Goal: Task Accomplishment & Management: Complete application form

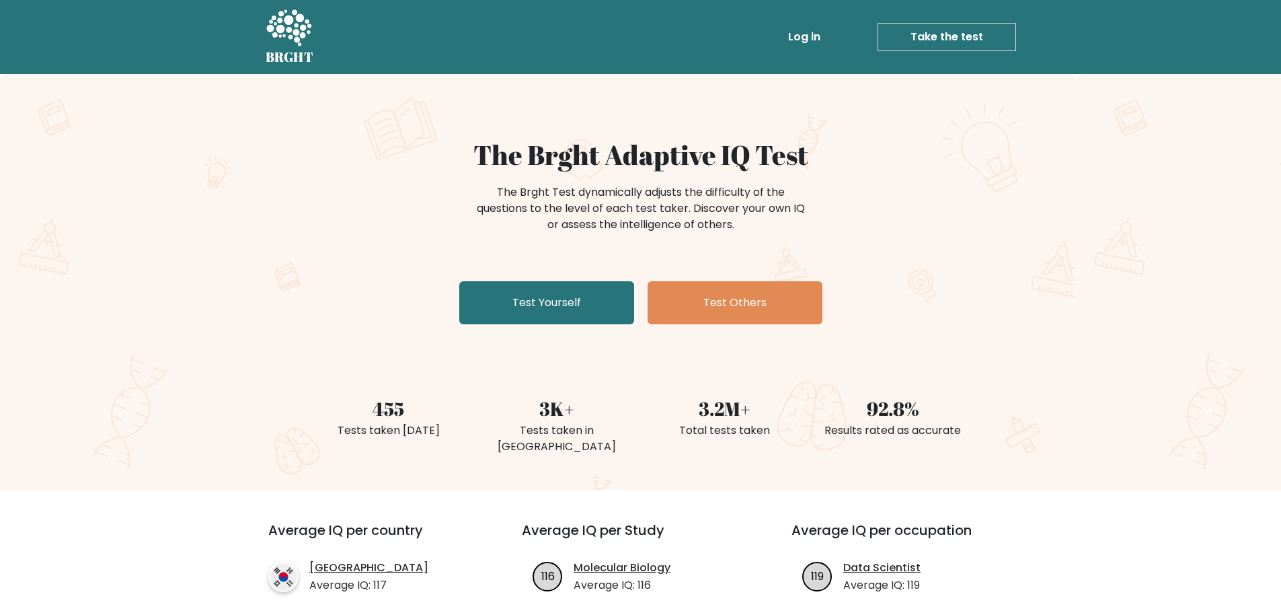
click at [950, 41] on link "Take the test" at bounding box center [947, 37] width 139 height 28
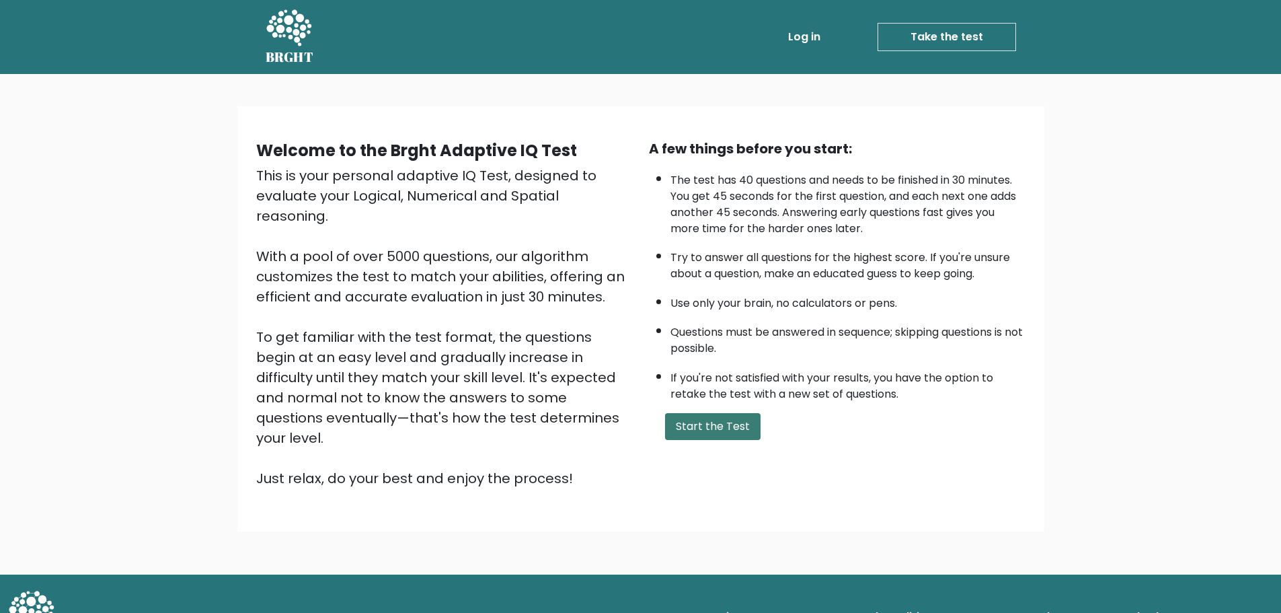
click at [730, 430] on button "Start the Test" at bounding box center [713, 426] width 96 height 27
click at [952, 37] on link "Take the test" at bounding box center [947, 37] width 139 height 28
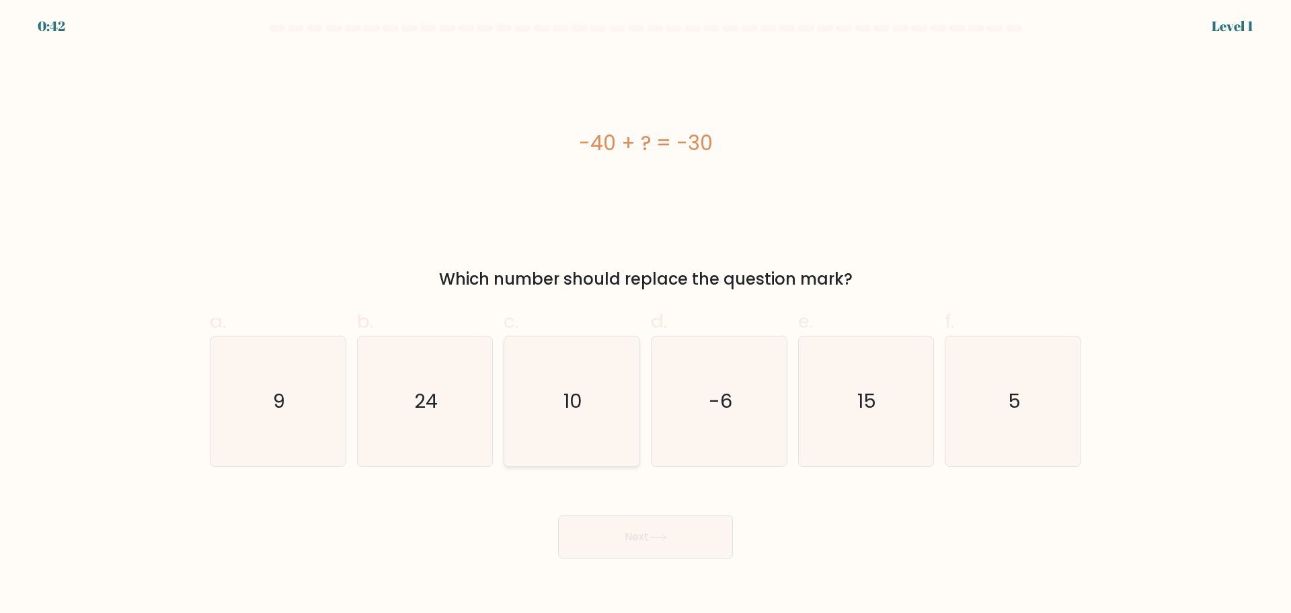
click at [584, 409] on icon "10" at bounding box center [572, 401] width 130 height 130
click at [646, 315] on input "c. 10" at bounding box center [646, 311] width 1 height 9
radio input "true"
click at [658, 554] on button "Next" at bounding box center [645, 536] width 175 height 43
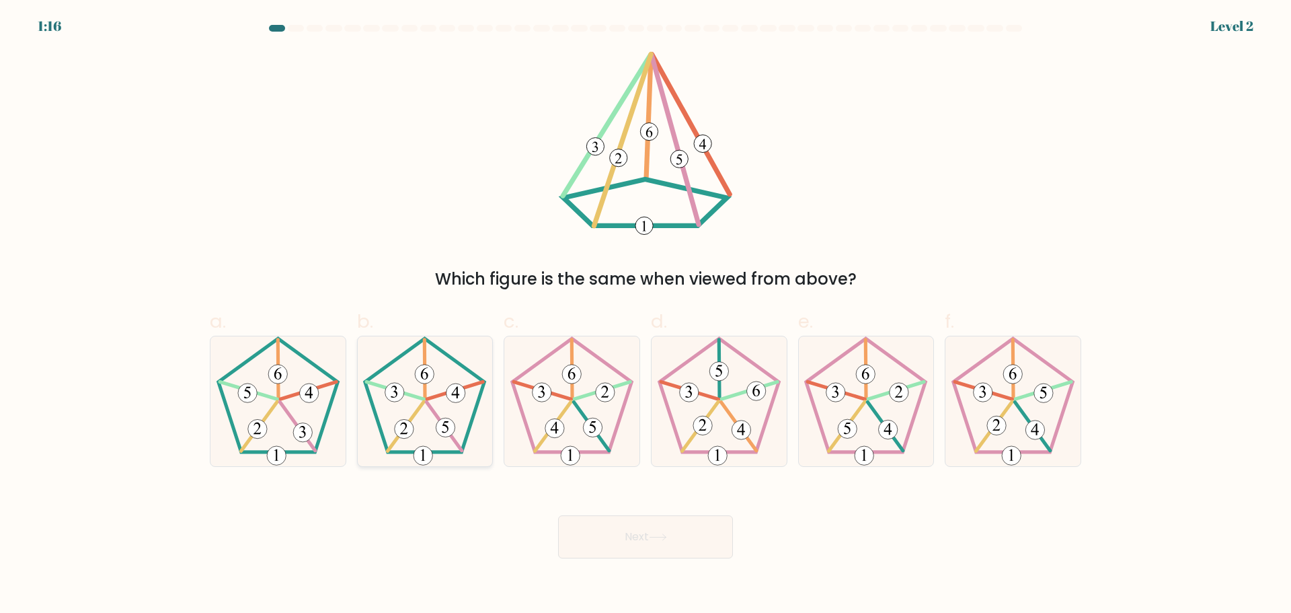
click at [399, 422] on 149 at bounding box center [404, 428] width 19 height 19
click at [646, 315] on input "b." at bounding box center [646, 311] width 1 height 9
radio input "true"
drag, startPoint x: 670, startPoint y: 544, endPoint x: 632, endPoint y: 533, distance: 39.6
click at [669, 544] on button "Next" at bounding box center [645, 536] width 175 height 43
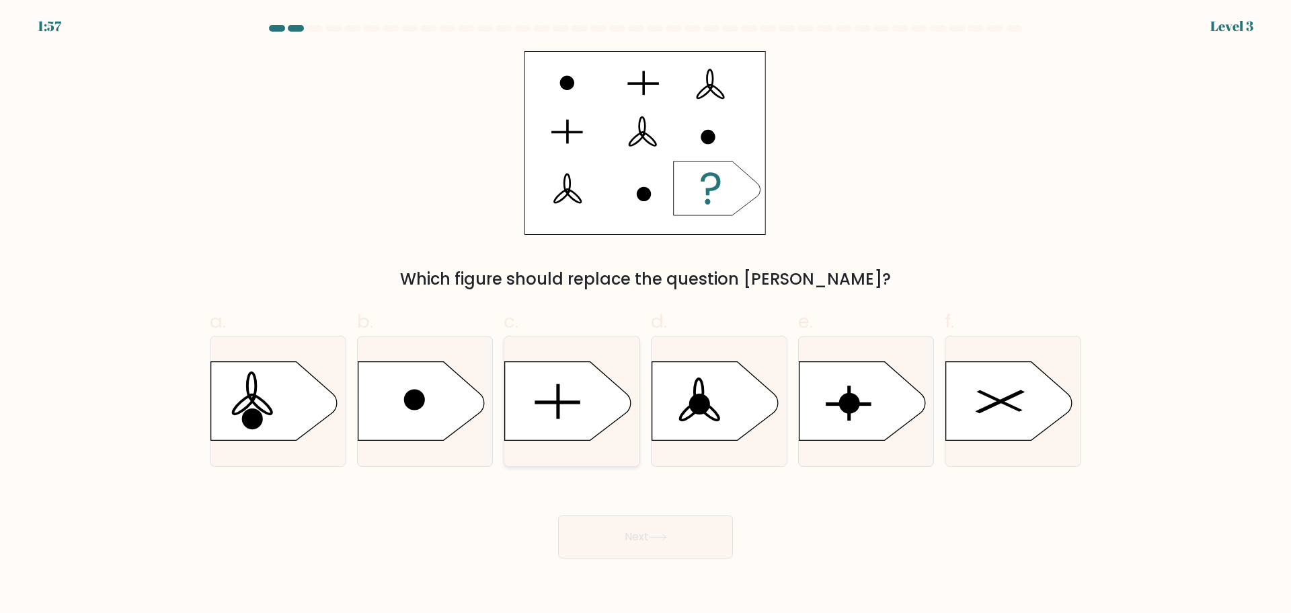
click at [564, 391] on icon at bounding box center [568, 400] width 126 height 79
click at [646, 315] on input "c." at bounding box center [646, 311] width 1 height 9
radio input "true"
click at [679, 541] on button "Next" at bounding box center [645, 536] width 175 height 43
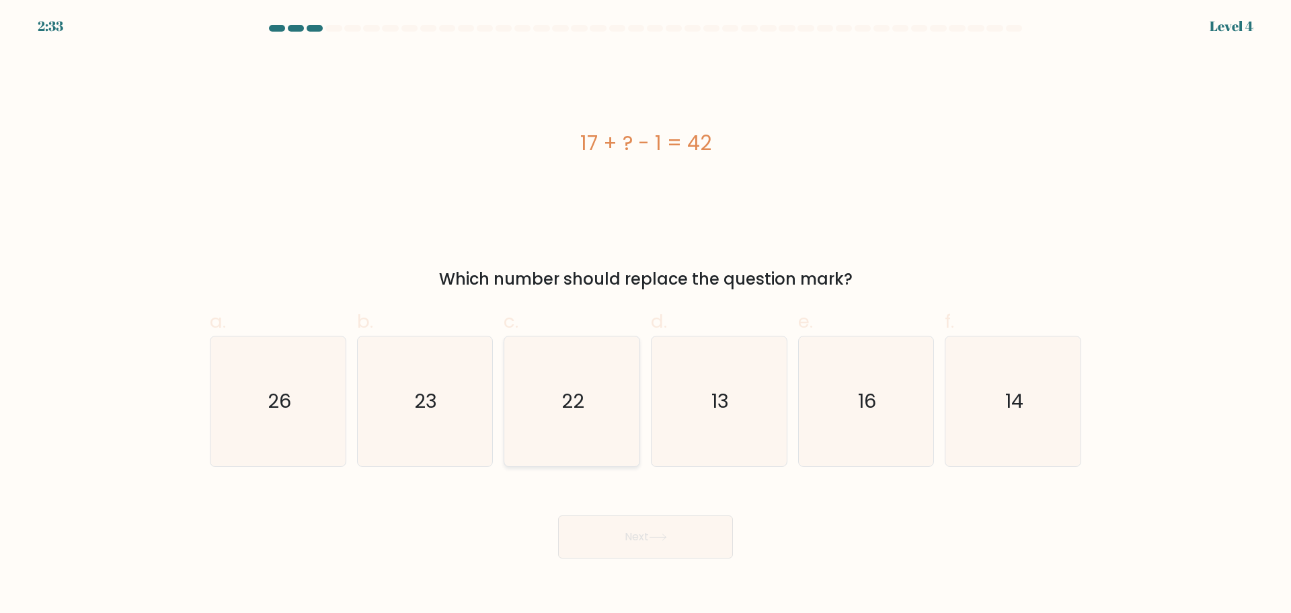
click at [593, 407] on icon "22" at bounding box center [572, 401] width 130 height 130
click at [646, 315] on input "c. 22" at bounding box center [646, 311] width 1 height 9
radio input "true"
click at [653, 541] on button "Next" at bounding box center [645, 536] width 175 height 43
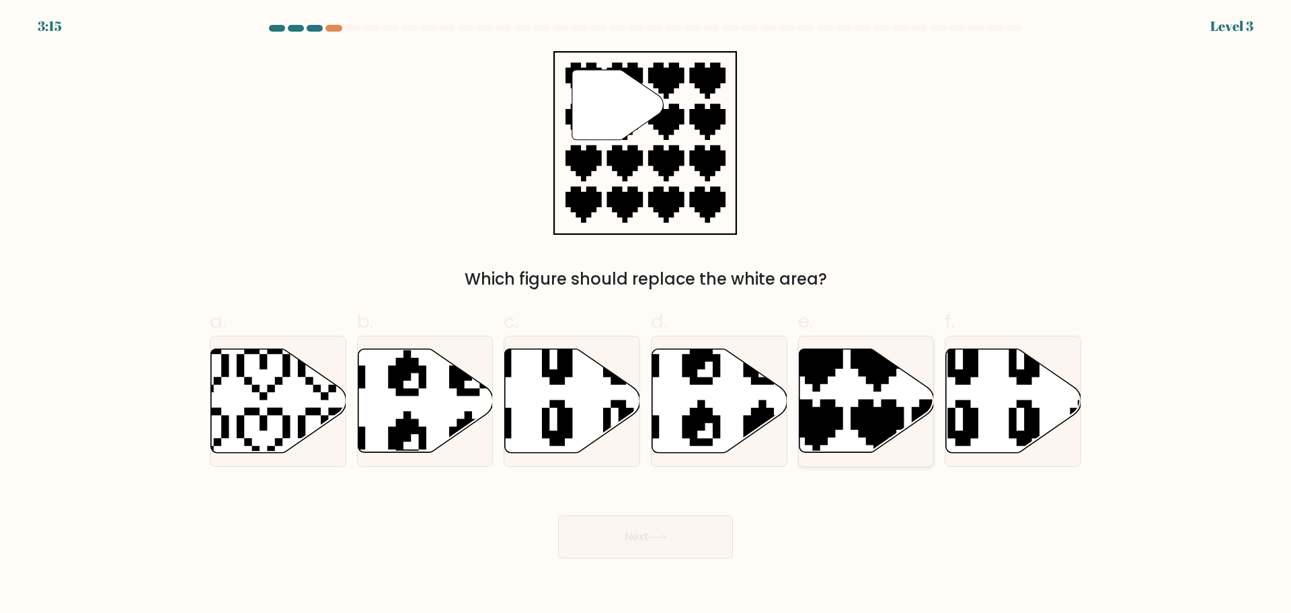
click at [894, 397] on icon at bounding box center [866, 400] width 135 height 104
click at [646, 315] on input "e." at bounding box center [646, 311] width 1 height 9
radio input "true"
click at [679, 522] on button "Next" at bounding box center [645, 536] width 175 height 43
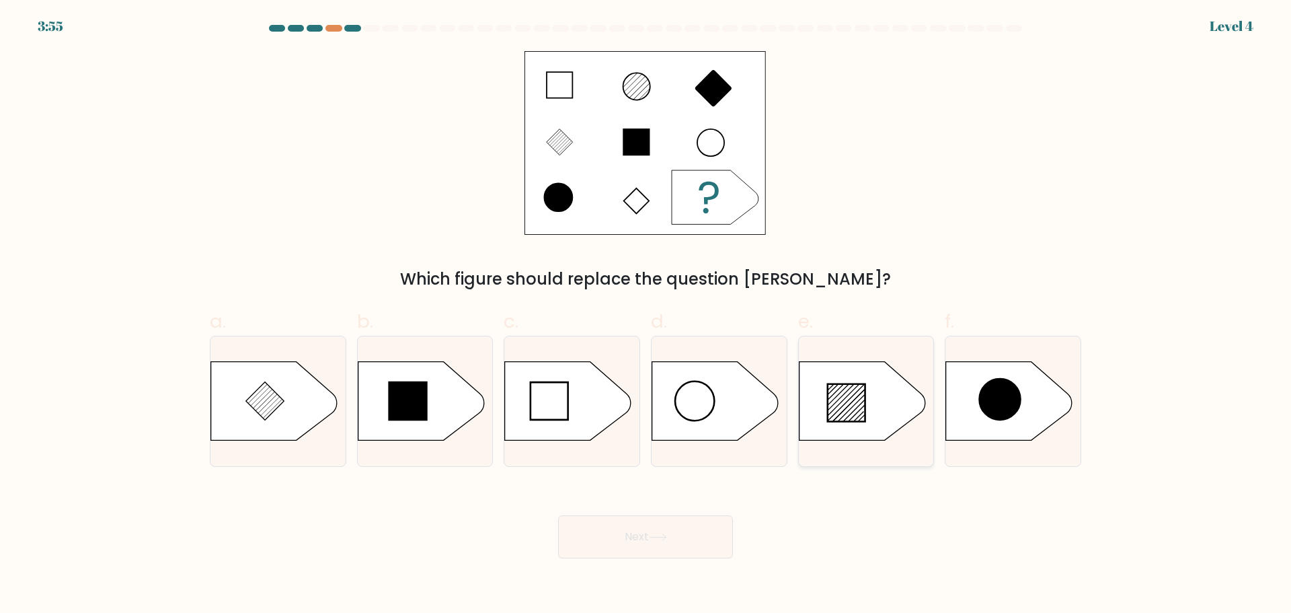
click at [860, 407] on icon at bounding box center [847, 403] width 38 height 38
click at [646, 315] on input "e." at bounding box center [646, 311] width 1 height 9
radio input "true"
click at [665, 545] on button "Next" at bounding box center [645, 536] width 175 height 43
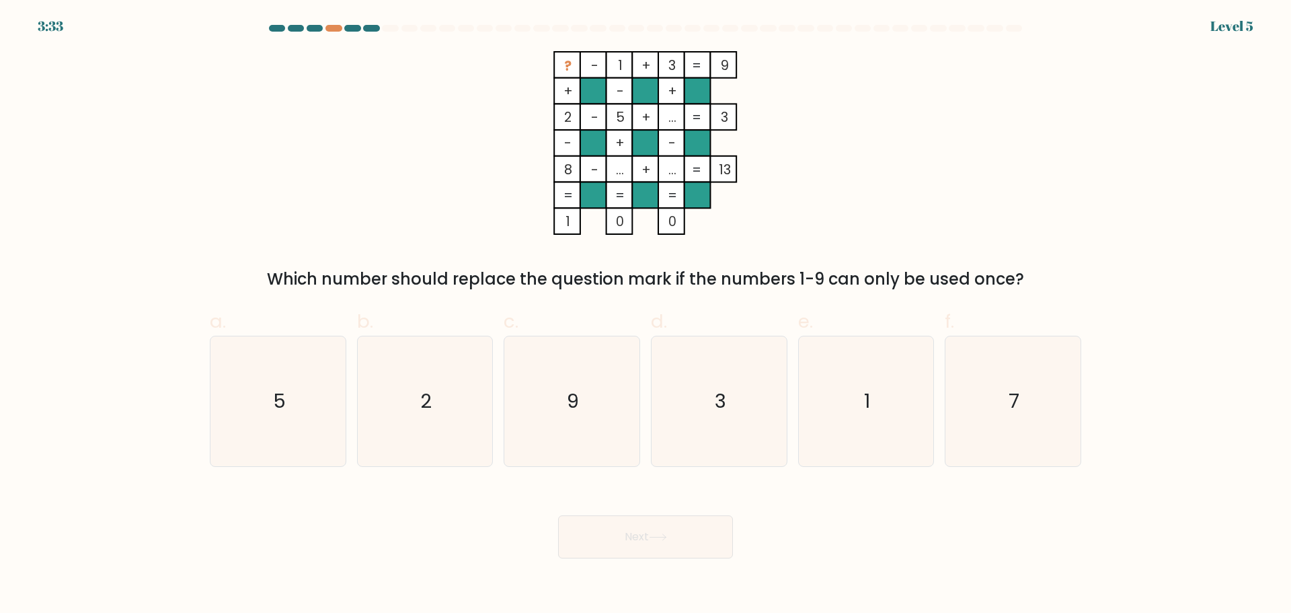
click at [0, 219] on form at bounding box center [645, 291] width 1291 height 533
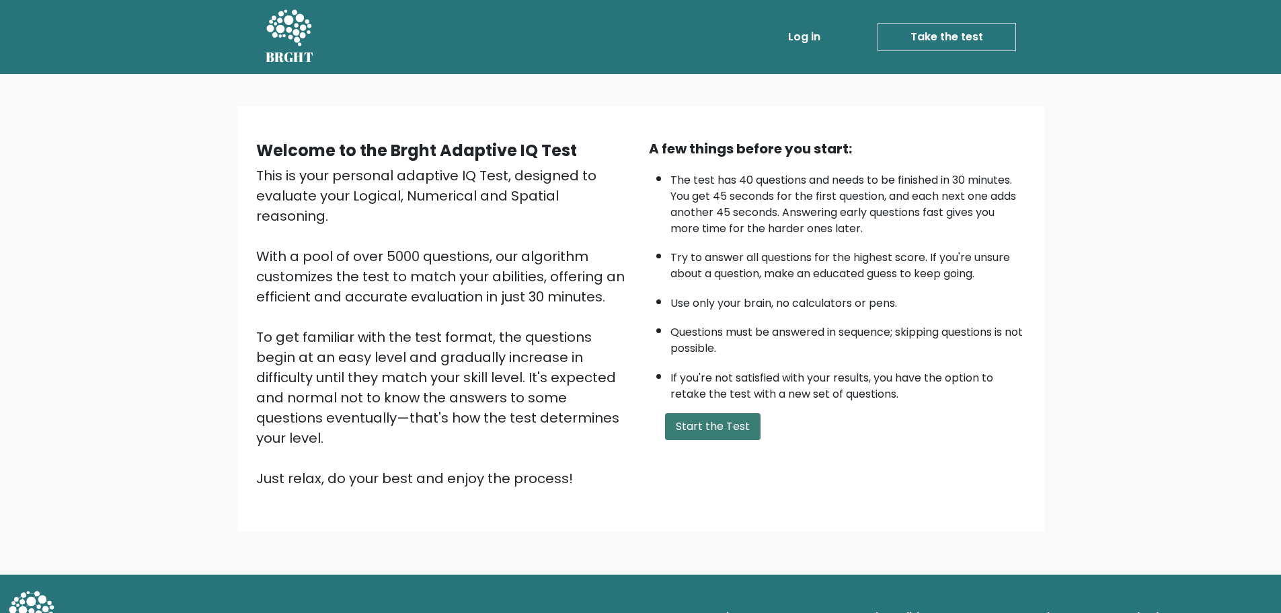
click at [686, 426] on button "Start the Test" at bounding box center [713, 426] width 96 height 27
click at [720, 432] on button "Start the Test" at bounding box center [713, 426] width 96 height 27
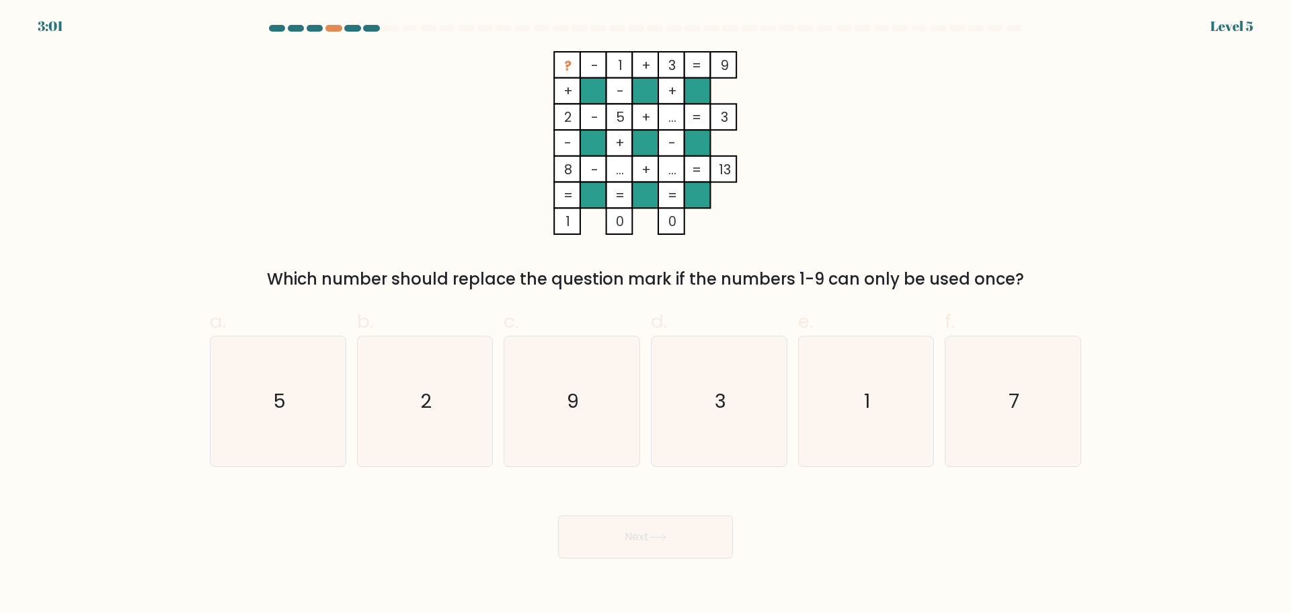
click at [332, 32] on div at bounding box center [646, 31] width 888 height 12
click at [332, 22] on div "3:00 Level 5" at bounding box center [645, 18] width 1291 height 36
click at [335, 30] on div at bounding box center [334, 28] width 16 height 7
click at [595, 423] on icon "9" at bounding box center [572, 401] width 130 height 130
click at [646, 315] on input "c. 9" at bounding box center [646, 311] width 1 height 9
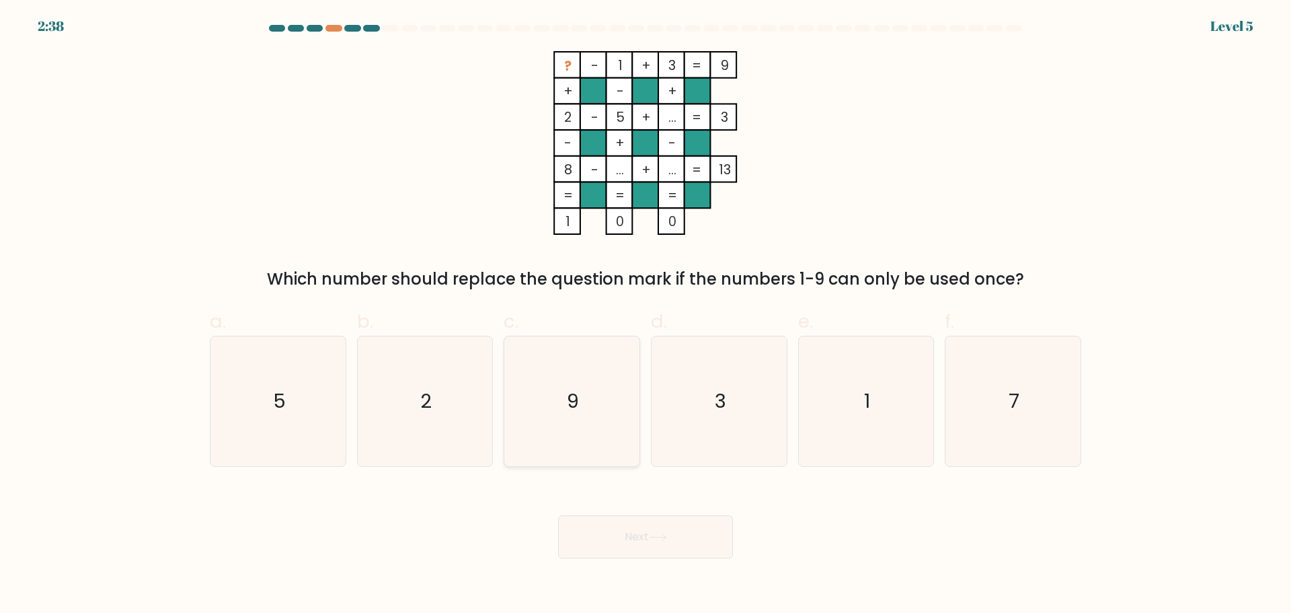
radio input "true"
click at [673, 543] on button "Next" at bounding box center [645, 536] width 175 height 43
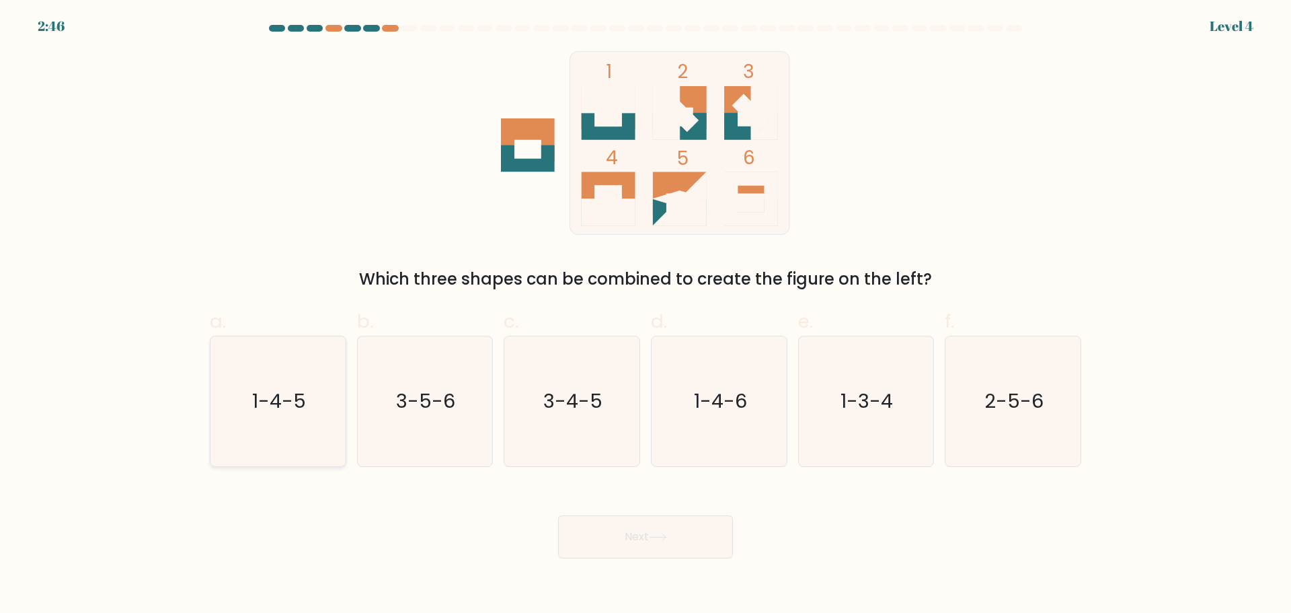
click at [250, 425] on icon "1-4-5" at bounding box center [278, 401] width 130 height 130
click at [646, 315] on input "a. 1-4-5" at bounding box center [646, 311] width 1 height 9
radio input "true"
click at [753, 419] on icon "1-4-6" at bounding box center [719, 401] width 130 height 130
click at [646, 315] on input "d. 1-4-6" at bounding box center [646, 311] width 1 height 9
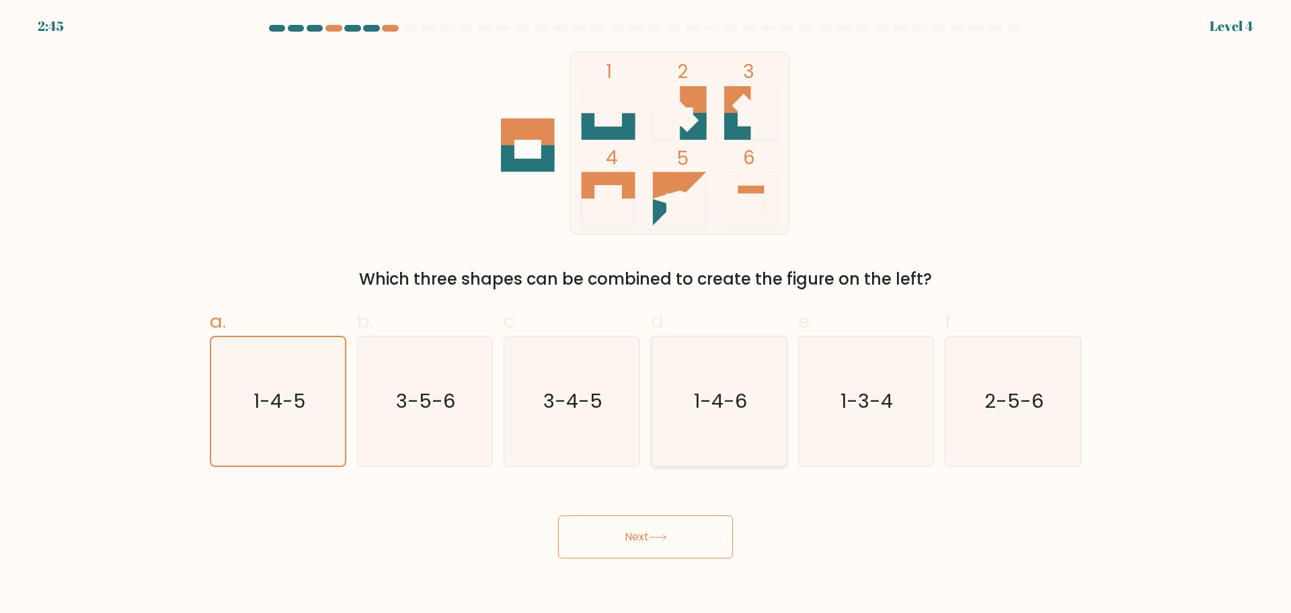
radio input "true"
click at [704, 549] on button "Next" at bounding box center [645, 536] width 175 height 43
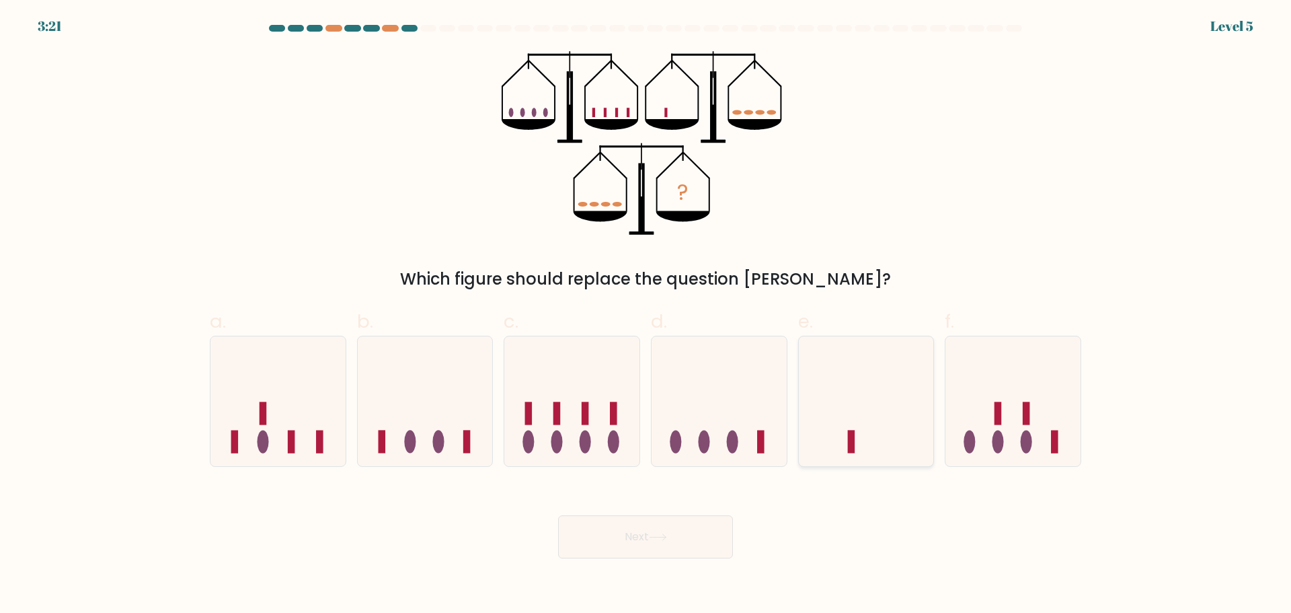
click at [844, 451] on icon at bounding box center [866, 401] width 135 height 112
click at [646, 315] on input "e." at bounding box center [646, 311] width 1 height 9
radio input "true"
click at [665, 548] on button "Next" at bounding box center [645, 536] width 175 height 43
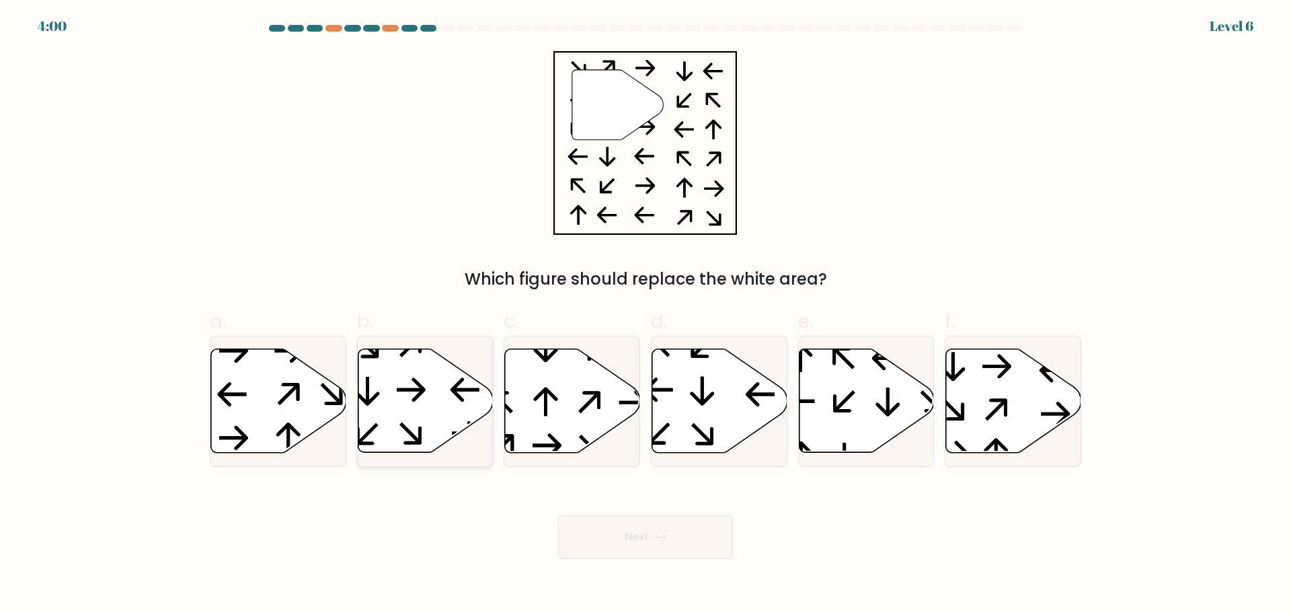
click at [421, 414] on icon at bounding box center [425, 400] width 135 height 104
click at [646, 315] on input "b." at bounding box center [646, 311] width 1 height 9
radio input "true"
click at [426, 401] on icon at bounding box center [426, 400] width 134 height 102
click at [646, 315] on input "b." at bounding box center [646, 311] width 1 height 9
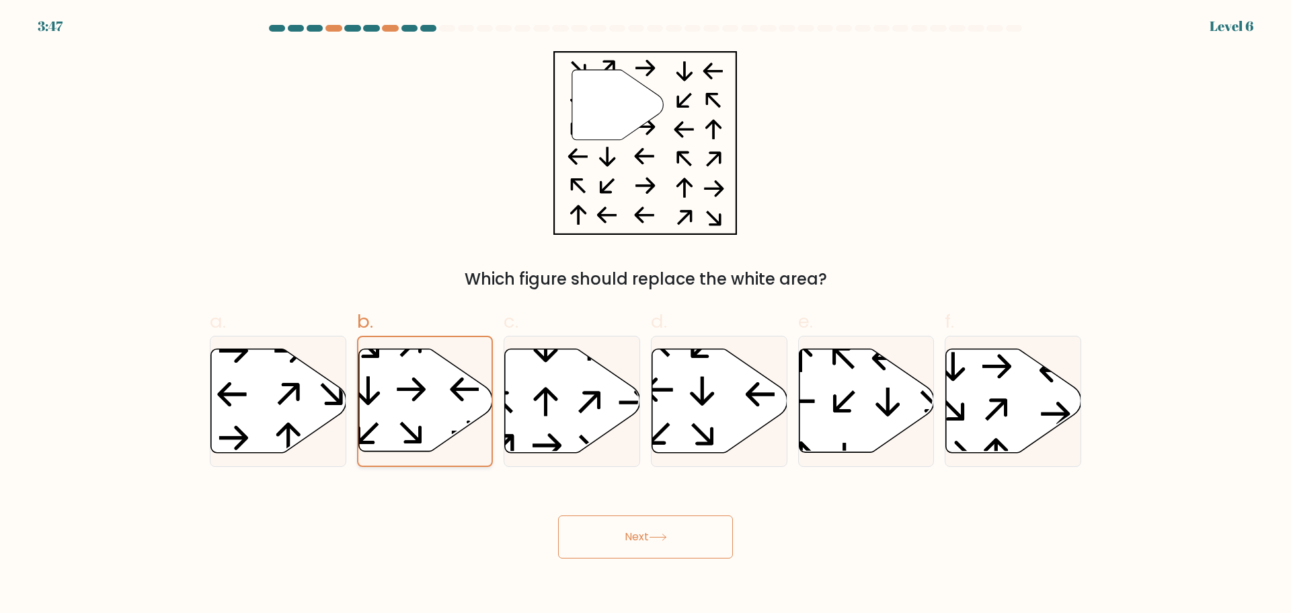
click at [381, 388] on icon at bounding box center [426, 400] width 134 height 102
click at [646, 315] on input "b." at bounding box center [646, 311] width 1 height 9
click at [663, 541] on button "Next" at bounding box center [645, 536] width 175 height 43
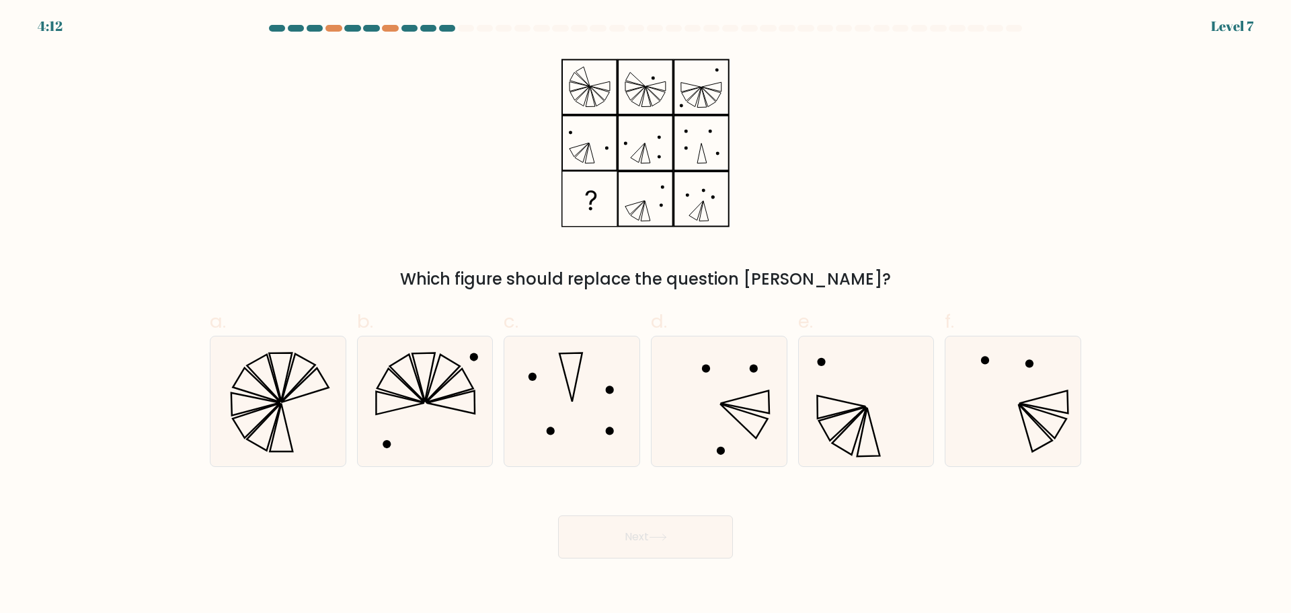
drag, startPoint x: 857, startPoint y: 438, endPoint x: 824, endPoint y: 478, distance: 52.1
click at [857, 438] on icon at bounding box center [850, 430] width 34 height 47
click at [646, 315] on input "e." at bounding box center [646, 311] width 1 height 9
radio input "true"
click at [653, 546] on button "Next" at bounding box center [645, 536] width 175 height 43
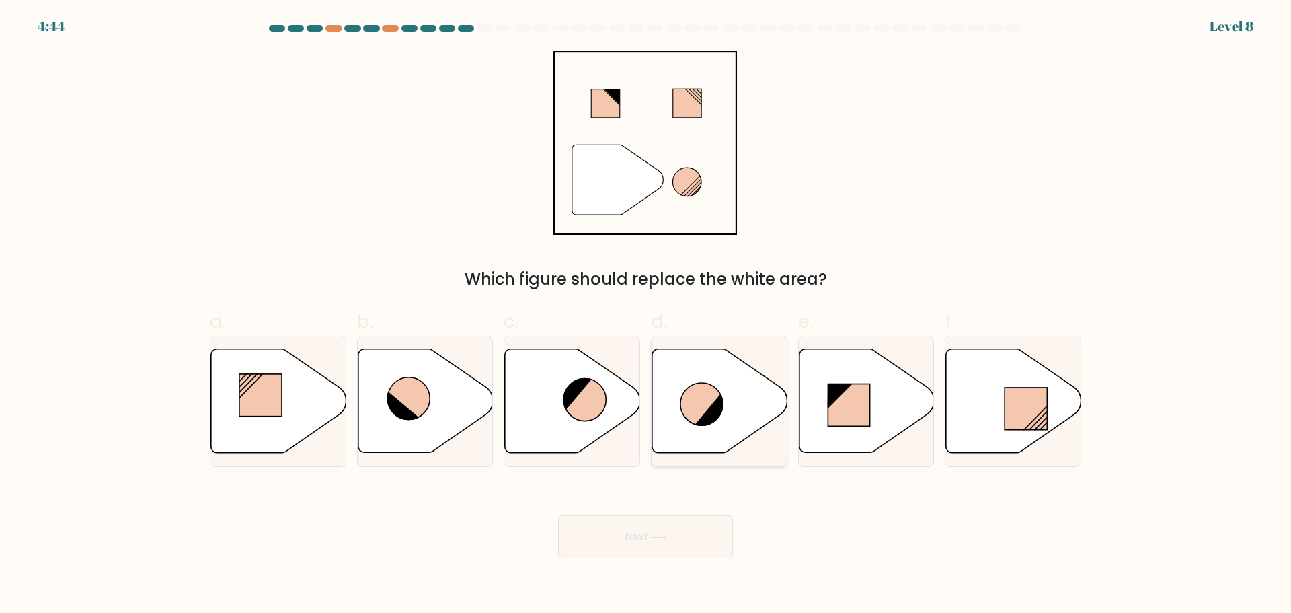
click at [722, 412] on icon at bounding box center [711, 409] width 32 height 34
click at [646, 315] on input "d." at bounding box center [646, 311] width 1 height 9
radio input "true"
drag, startPoint x: 692, startPoint y: 530, endPoint x: 689, endPoint y: 521, distance: 9.1
click at [693, 532] on button "Next" at bounding box center [645, 536] width 175 height 43
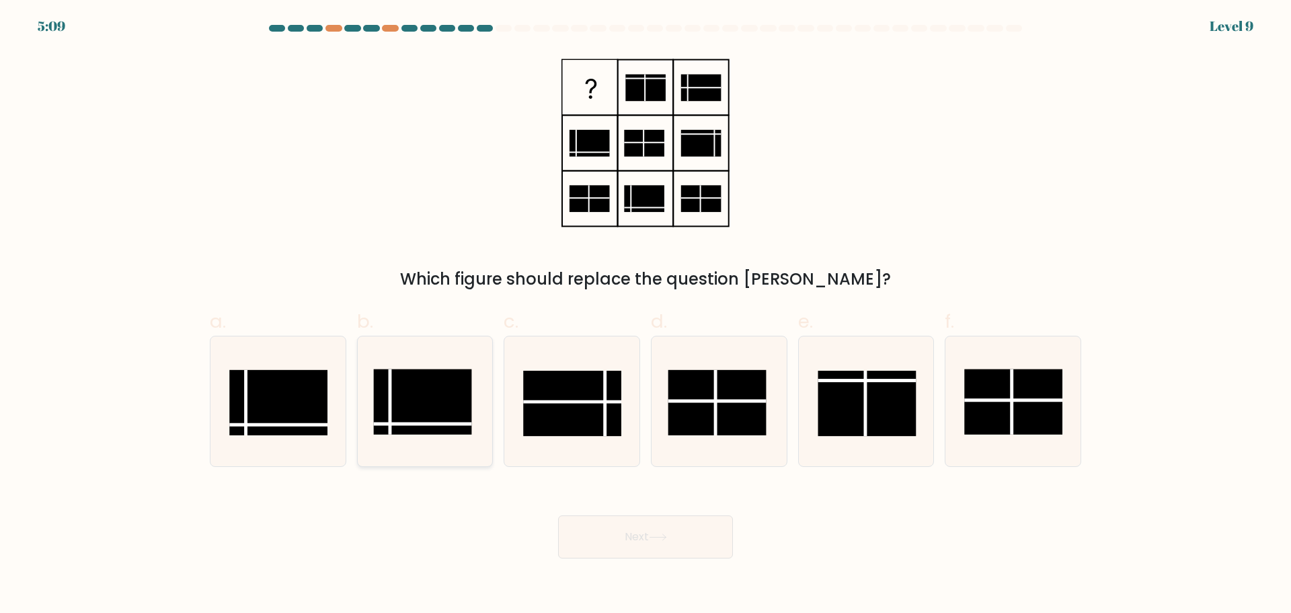
click at [424, 405] on rect at bounding box center [423, 401] width 98 height 65
click at [646, 315] on input "b." at bounding box center [646, 311] width 1 height 9
radio input "true"
click at [577, 409] on rect at bounding box center [572, 403] width 98 height 65
click at [646, 315] on input "c." at bounding box center [646, 311] width 1 height 9
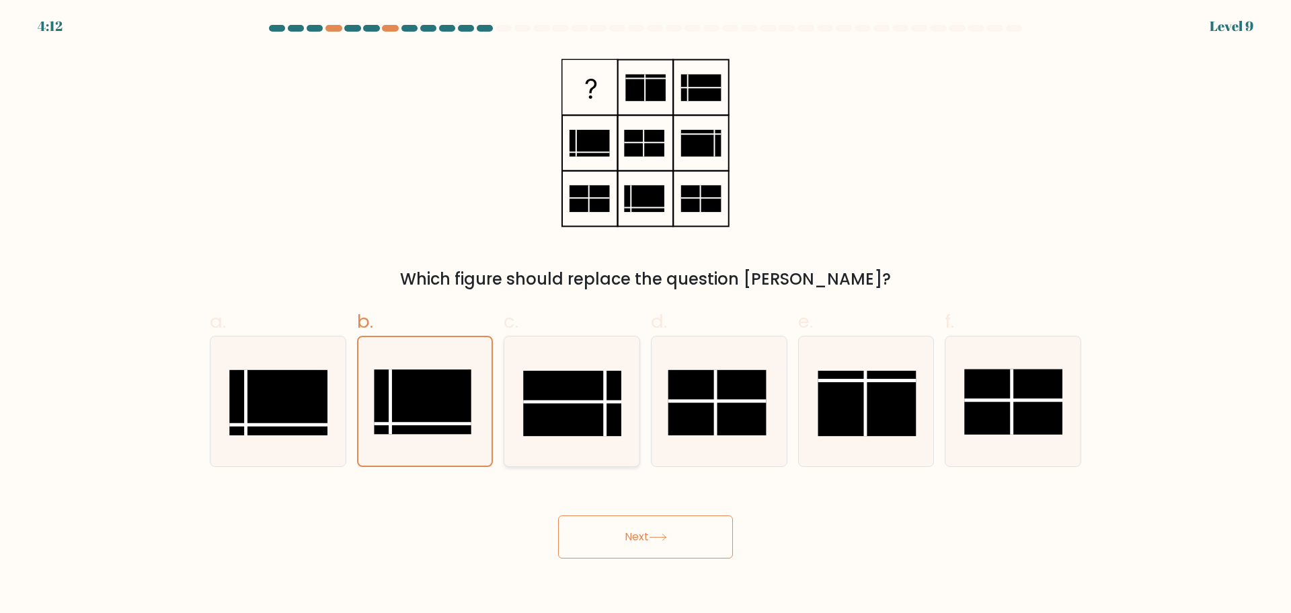
radio input "true"
click at [658, 529] on button "Next" at bounding box center [645, 536] width 175 height 43
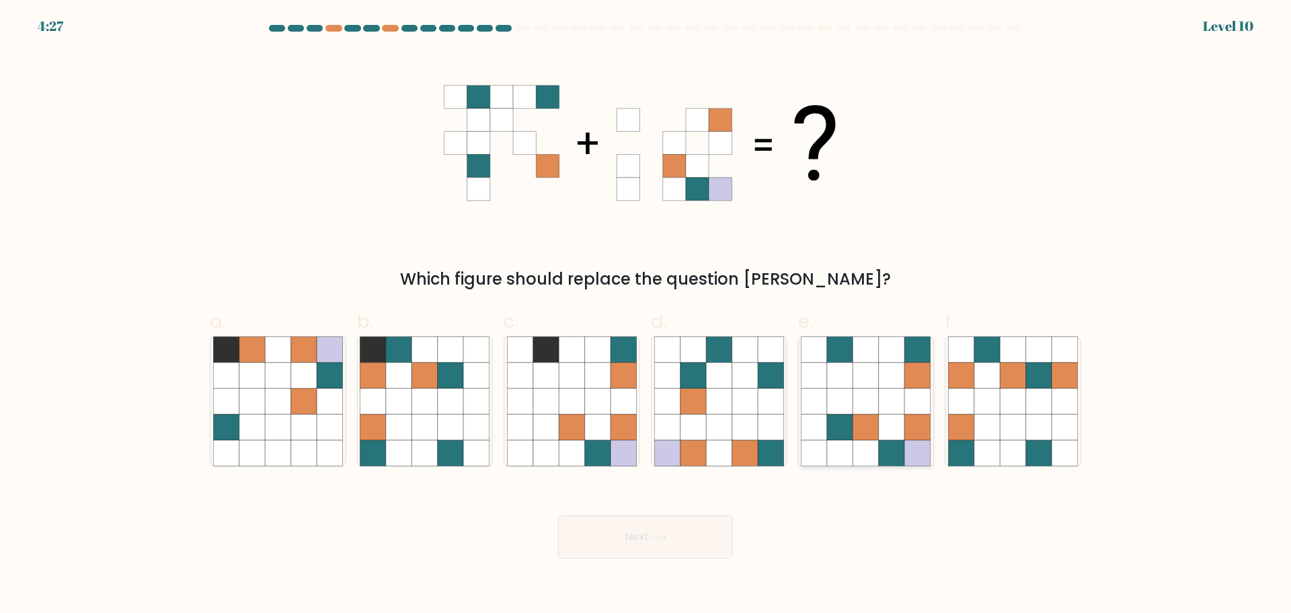
click at [867, 411] on icon at bounding box center [867, 401] width 26 height 26
click at [646, 315] on input "e." at bounding box center [646, 311] width 1 height 9
radio input "true"
click at [683, 558] on body "4:25 Level 10" at bounding box center [645, 306] width 1291 height 613
click at [665, 530] on button "Next" at bounding box center [645, 536] width 175 height 43
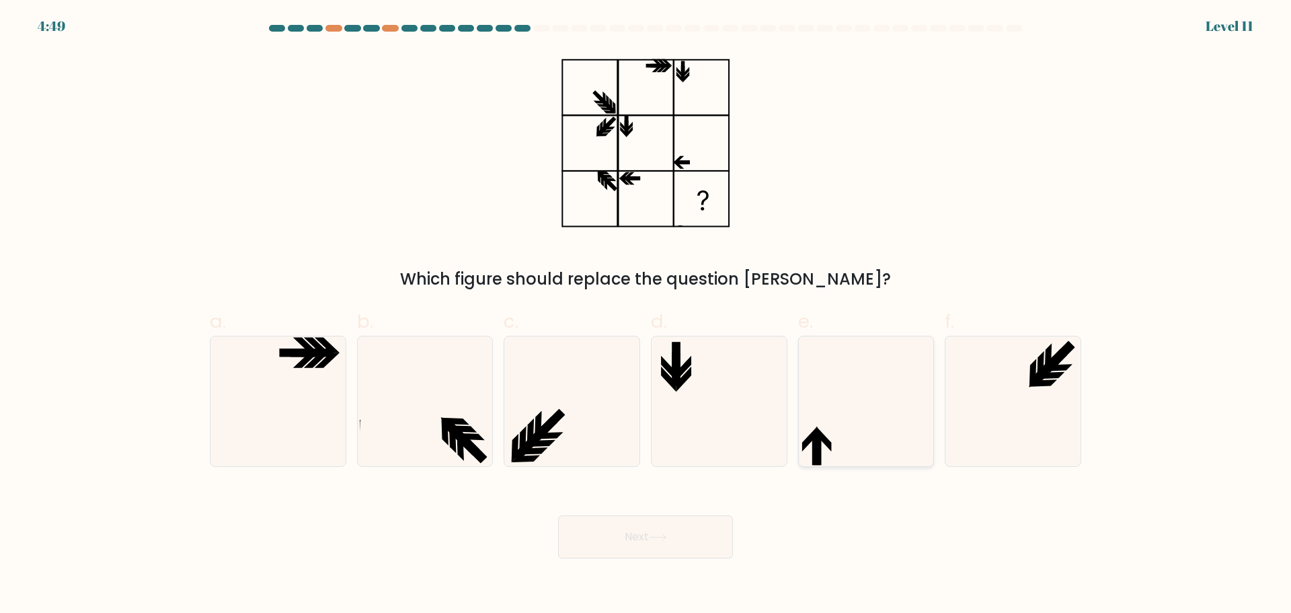
click at [868, 434] on icon at bounding box center [866, 401] width 130 height 130
click at [646, 315] on input "e." at bounding box center [646, 311] width 1 height 9
radio input "true"
click at [663, 542] on button "Next" at bounding box center [645, 536] width 175 height 43
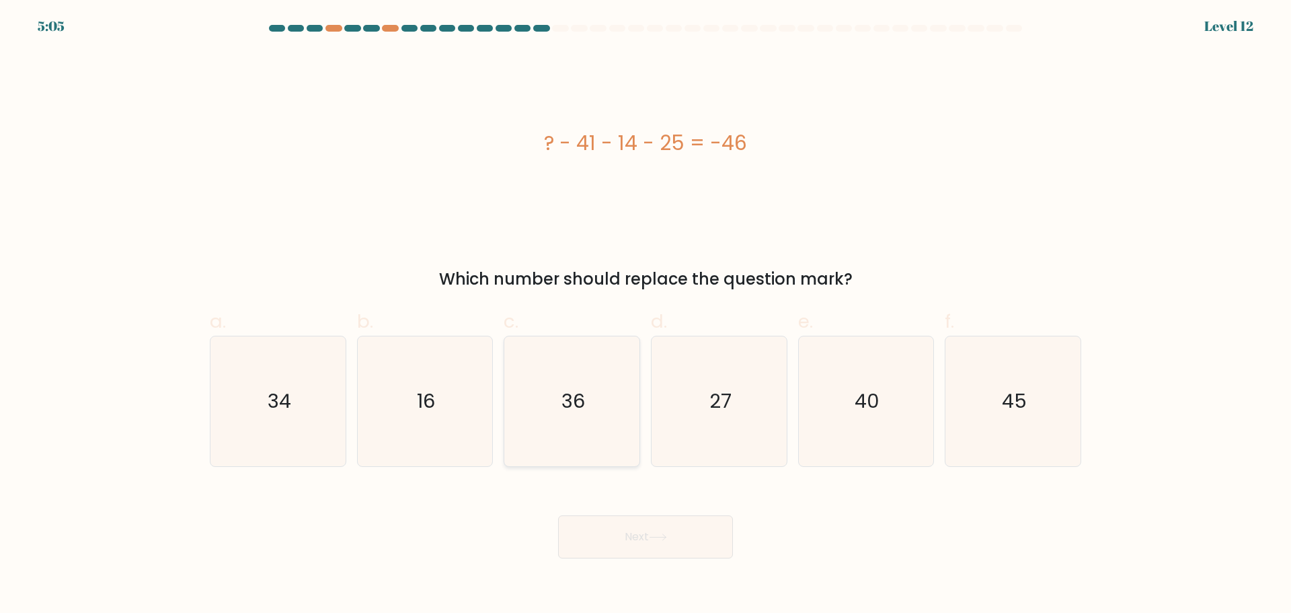
click at [579, 430] on icon "36" at bounding box center [572, 401] width 130 height 130
click at [646, 315] on input "c. 36" at bounding box center [646, 311] width 1 height 9
radio input "true"
click at [274, 421] on icon "34" at bounding box center [278, 401] width 130 height 130
click at [646, 315] on input "a. 34" at bounding box center [646, 311] width 1 height 9
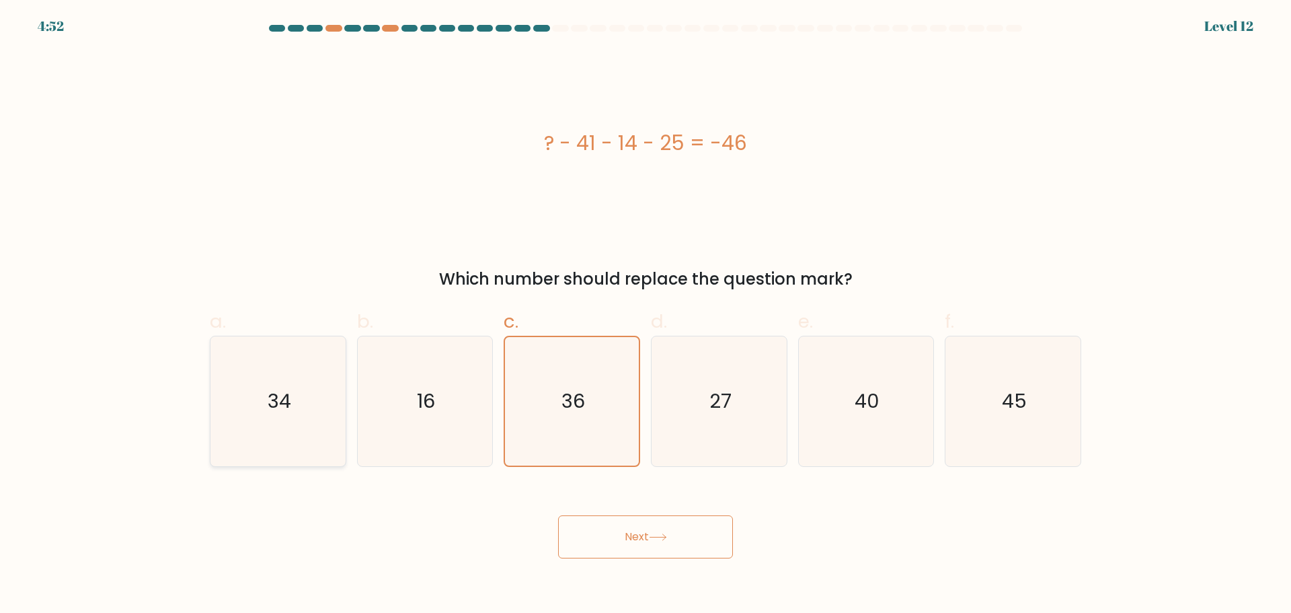
radio input "true"
click at [591, 408] on icon "36" at bounding box center [572, 401] width 130 height 130
click at [646, 315] on input "c. 36" at bounding box center [646, 311] width 1 height 9
radio input "true"
click at [278, 383] on icon "34" at bounding box center [278, 401] width 130 height 130
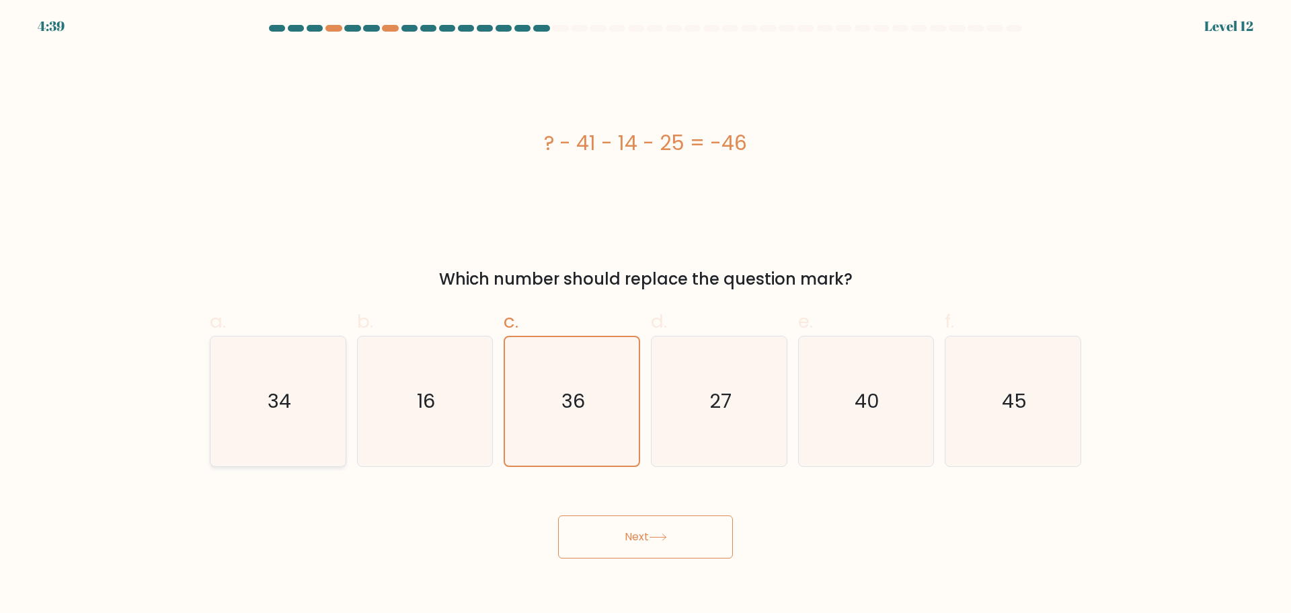
click at [646, 315] on input "a. 34" at bounding box center [646, 311] width 1 height 9
radio input "true"
click at [669, 549] on button "Next" at bounding box center [645, 536] width 175 height 43
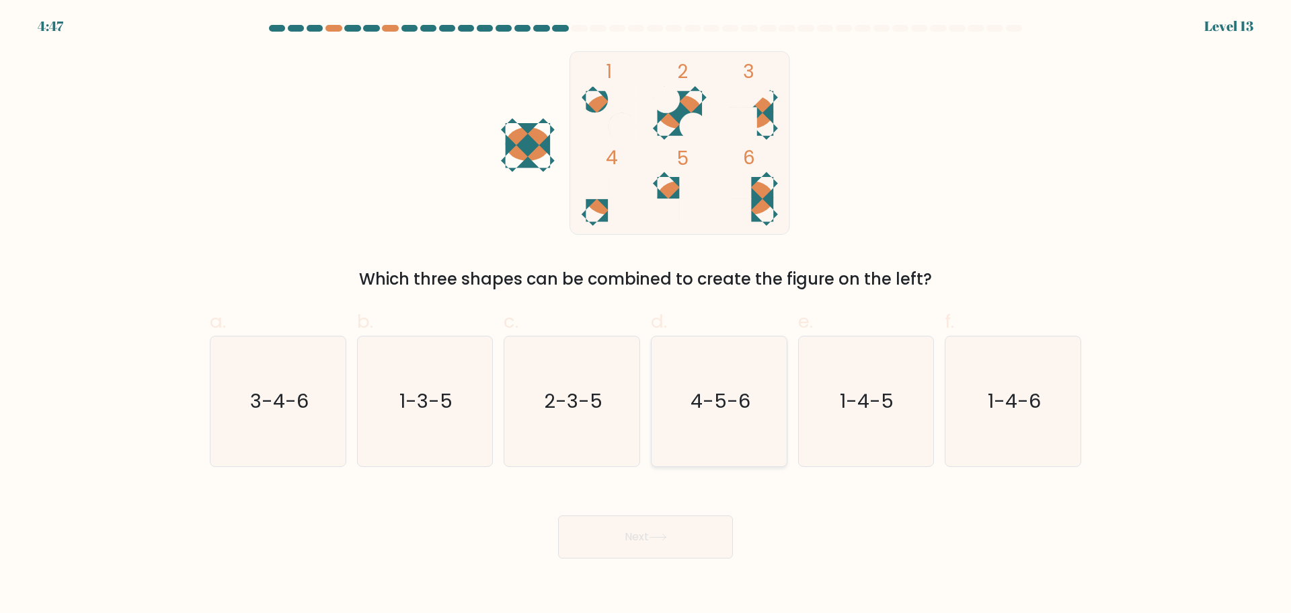
click at [713, 422] on icon "4-5-6" at bounding box center [719, 401] width 130 height 130
click at [646, 315] on input "d. 4-5-6" at bounding box center [646, 311] width 1 height 9
radio input "true"
click at [650, 546] on button "Next" at bounding box center [645, 536] width 175 height 43
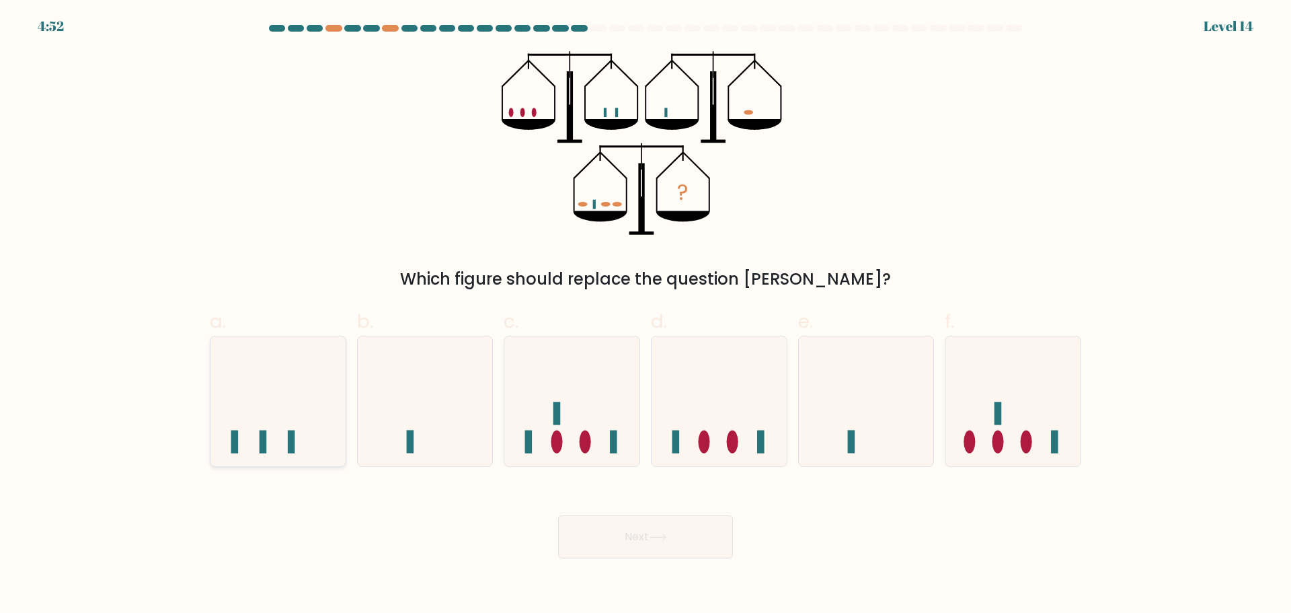
click at [211, 433] on icon at bounding box center [278, 401] width 135 height 112
click at [646, 315] on input "a." at bounding box center [646, 311] width 1 height 9
radio input "true"
click at [683, 556] on button "Next" at bounding box center [645, 536] width 175 height 43
